Goal: Transaction & Acquisition: Obtain resource

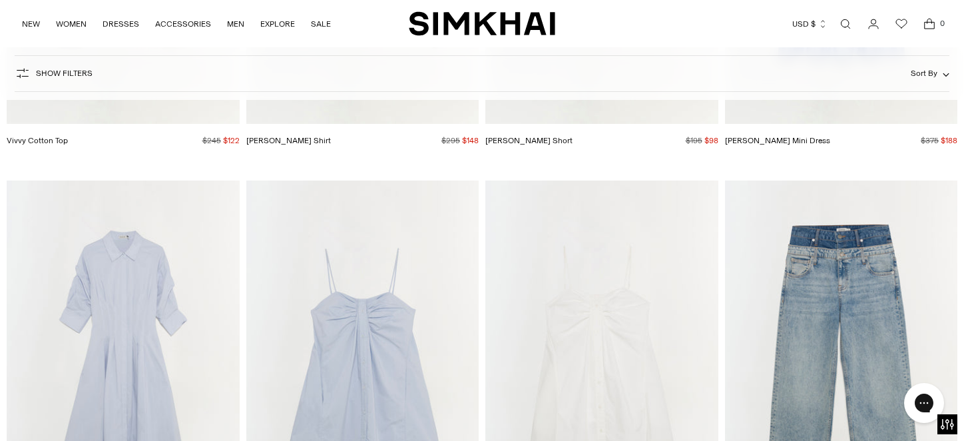
scroll to position [7920, 0]
click at [0, 0] on img "Kendall Cotton Mini Dress" at bounding box center [0, 0] width 0 height 0
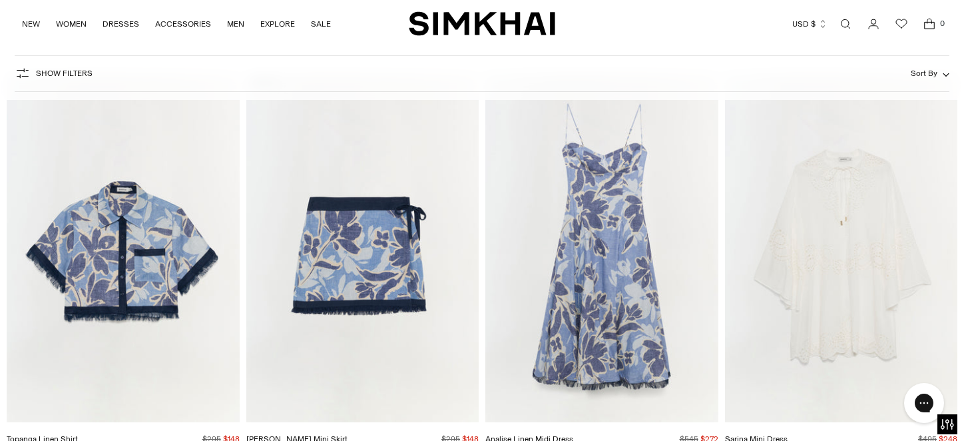
scroll to position [10582, 0]
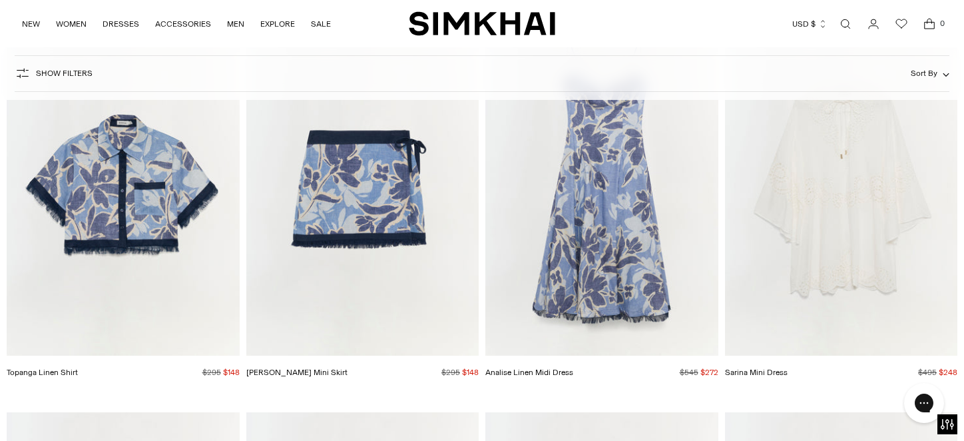
click at [0, 0] on img "Topanga Linen Shirt" at bounding box center [0, 0] width 0 height 0
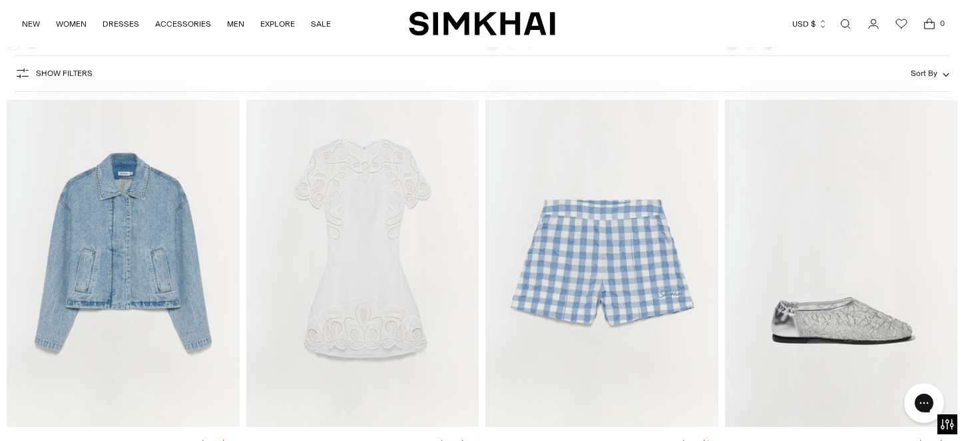
scroll to position [15507, 0]
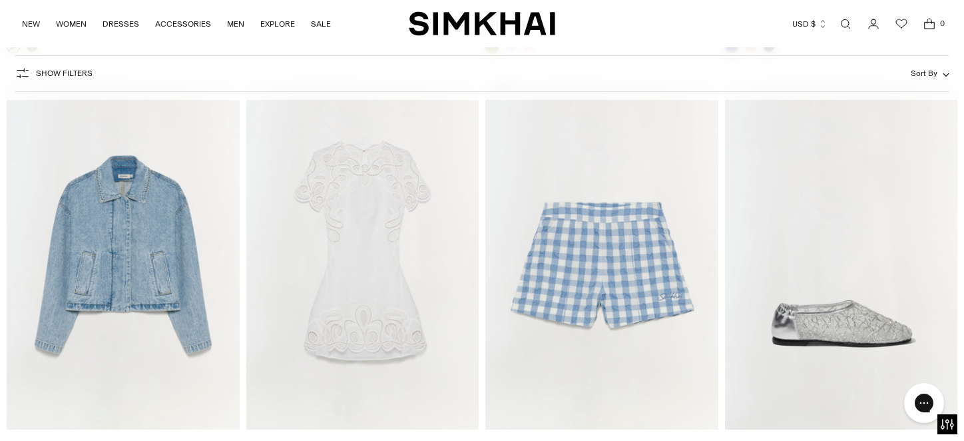
click at [0, 0] on img "Dax Linen Short" at bounding box center [0, 0] width 0 height 0
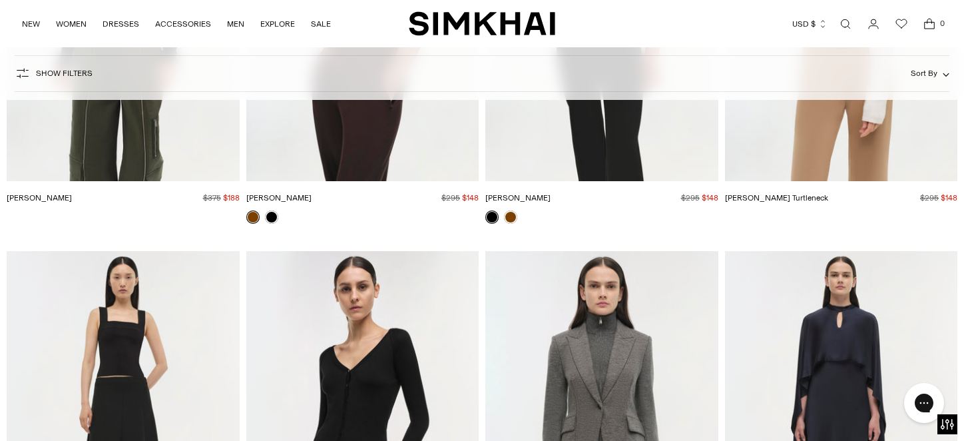
scroll to position [20299, 0]
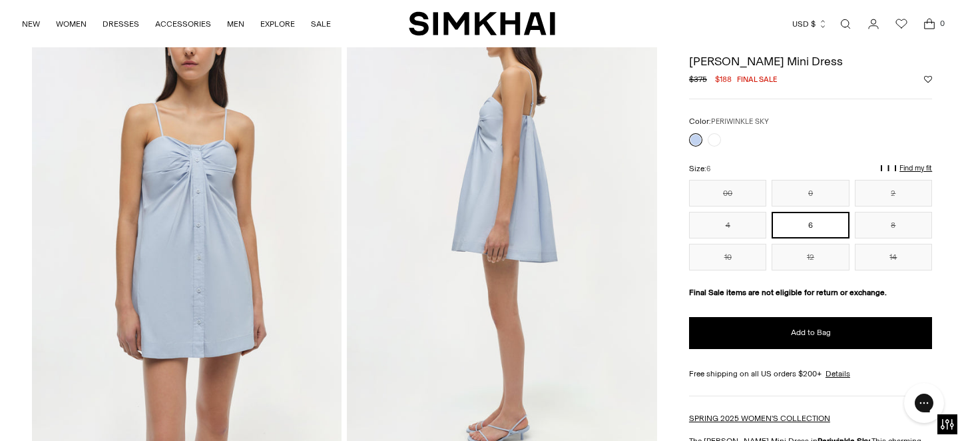
scroll to position [532, 0]
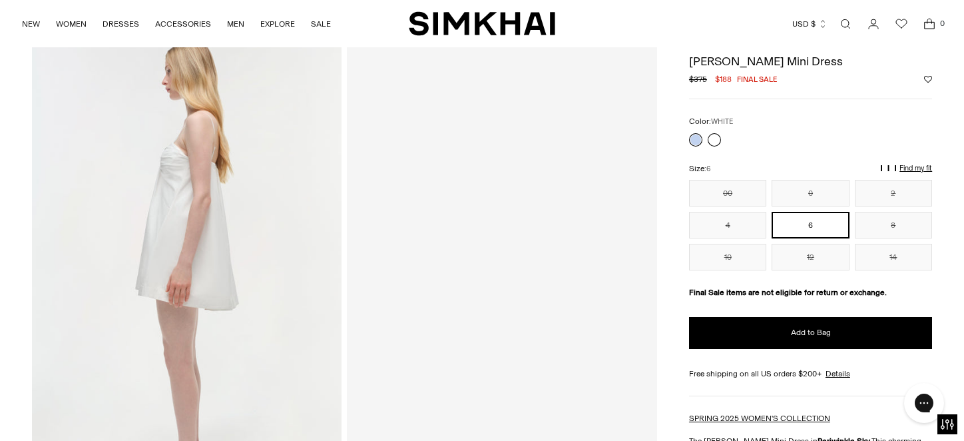
click at [715, 141] on link at bounding box center [713, 139] width 13 height 13
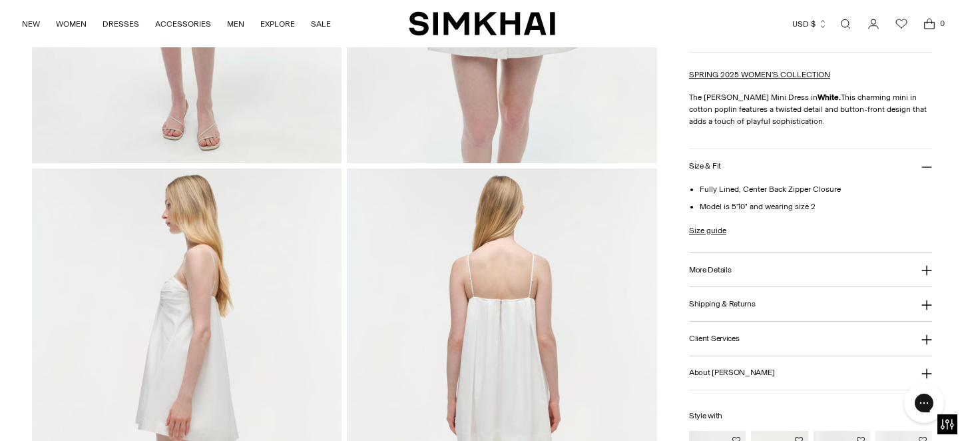
scroll to position [399, 0]
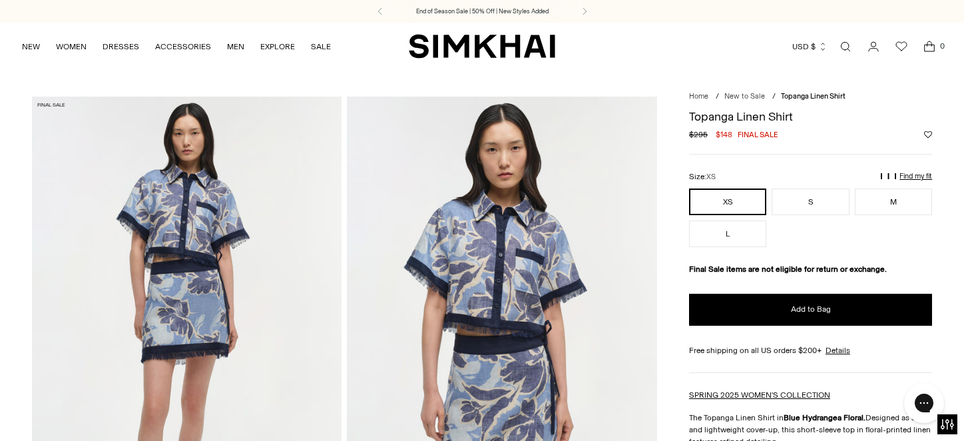
click at [202, 260] on img at bounding box center [187, 329] width 310 height 465
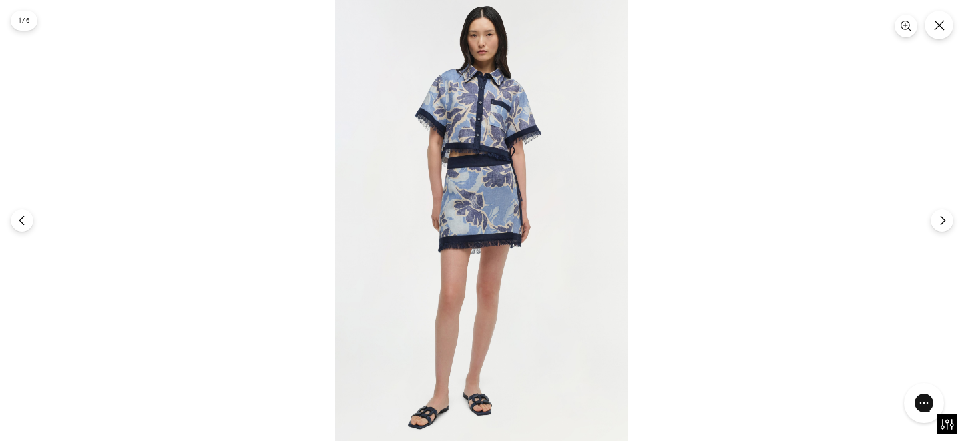
click at [494, 204] on img at bounding box center [482, 220] width 294 height 441
click at [490, 204] on img at bounding box center [482, 220] width 294 height 441
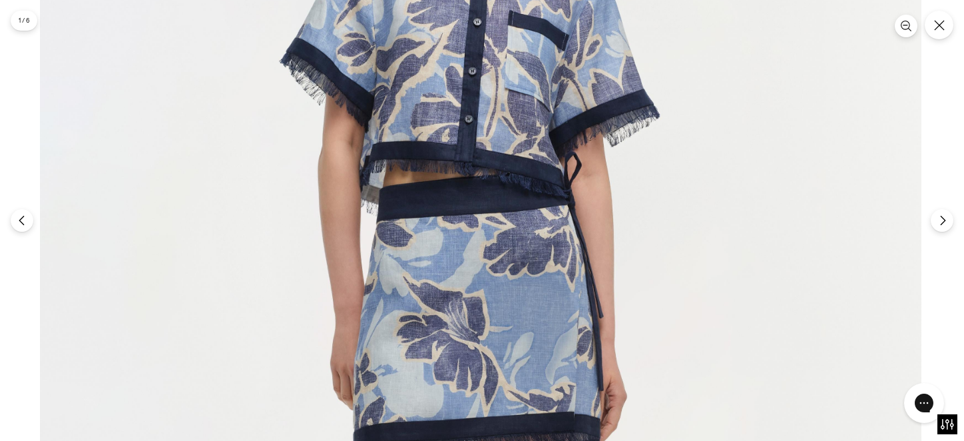
click at [470, 380] on img at bounding box center [480, 375] width 881 height 1322
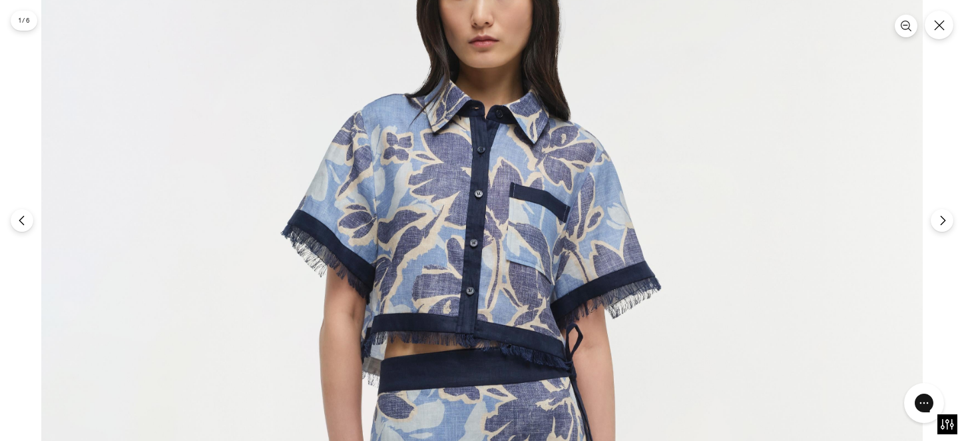
click at [942, 20] on icon "Close" at bounding box center [939, 25] width 12 height 12
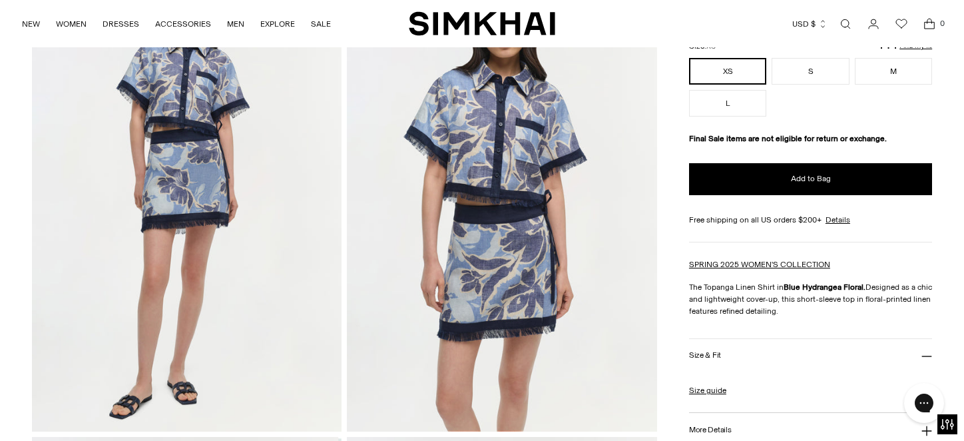
scroll to position [133, 0]
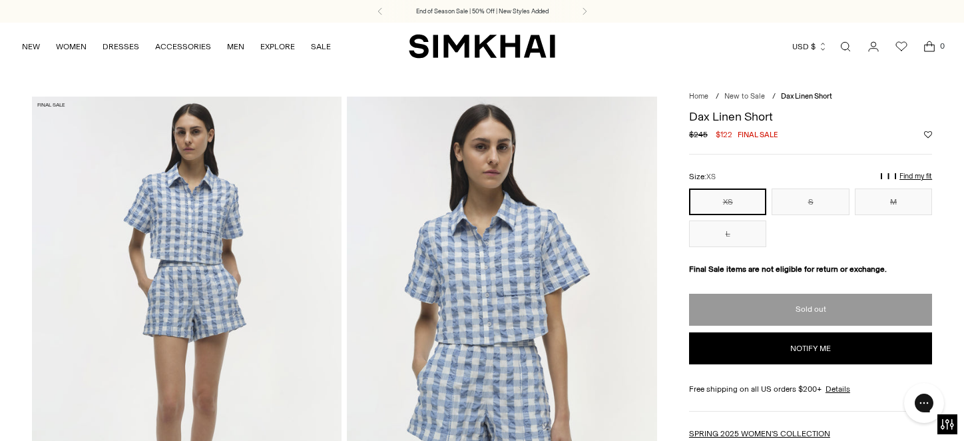
click at [725, 198] on button "XS" at bounding box center [727, 201] width 77 height 27
click at [771, 345] on button "Notify me" at bounding box center [810, 348] width 243 height 32
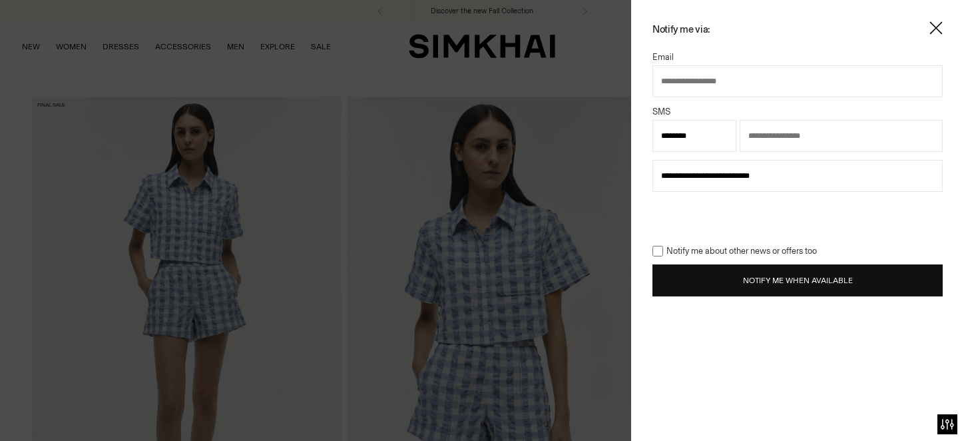
click at [658, 81] on input "text" at bounding box center [797, 81] width 290 height 32
type input "**********"
select select "**"
type input "**********"
click at [709, 278] on button "Notify Me When Available" at bounding box center [797, 280] width 290 height 32
